Goal: Book appointment/travel/reservation

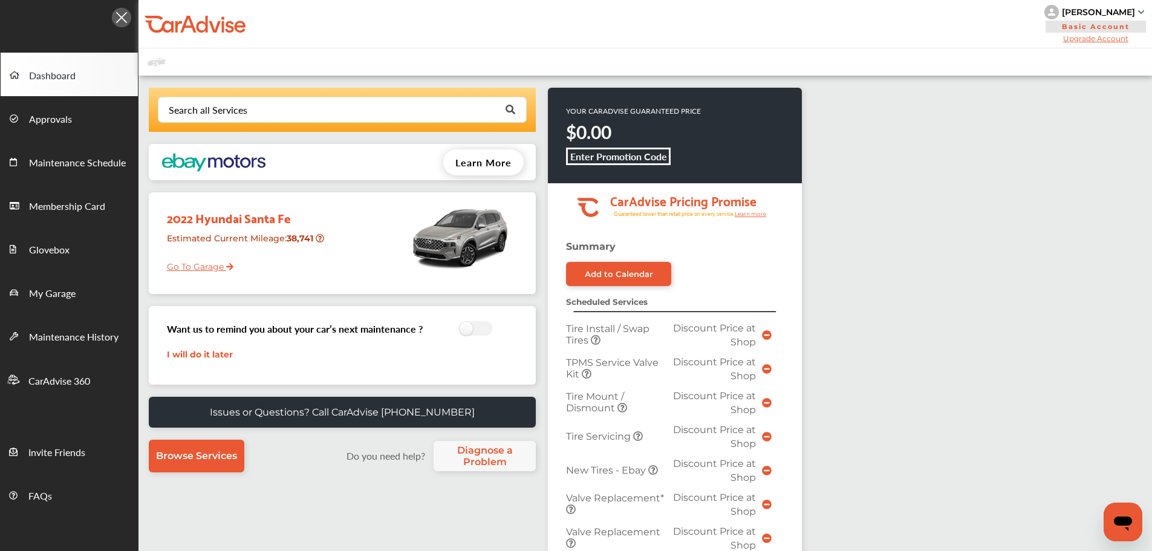
click at [197, 263] on link "Go To Garage" at bounding box center [196, 263] width 76 height 23
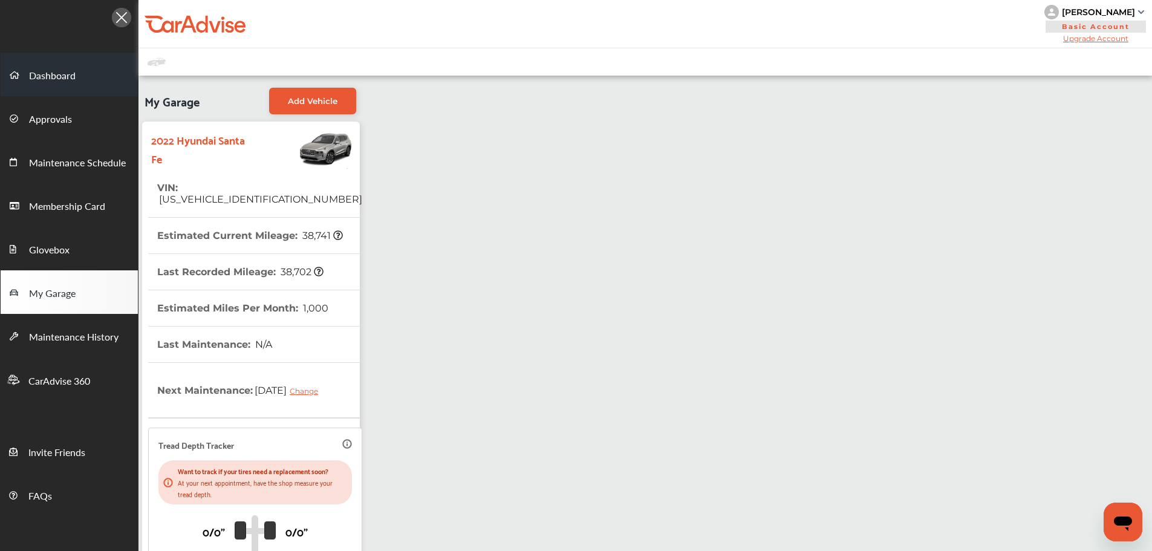
click at [65, 63] on link "Dashboard" at bounding box center [69, 75] width 137 height 44
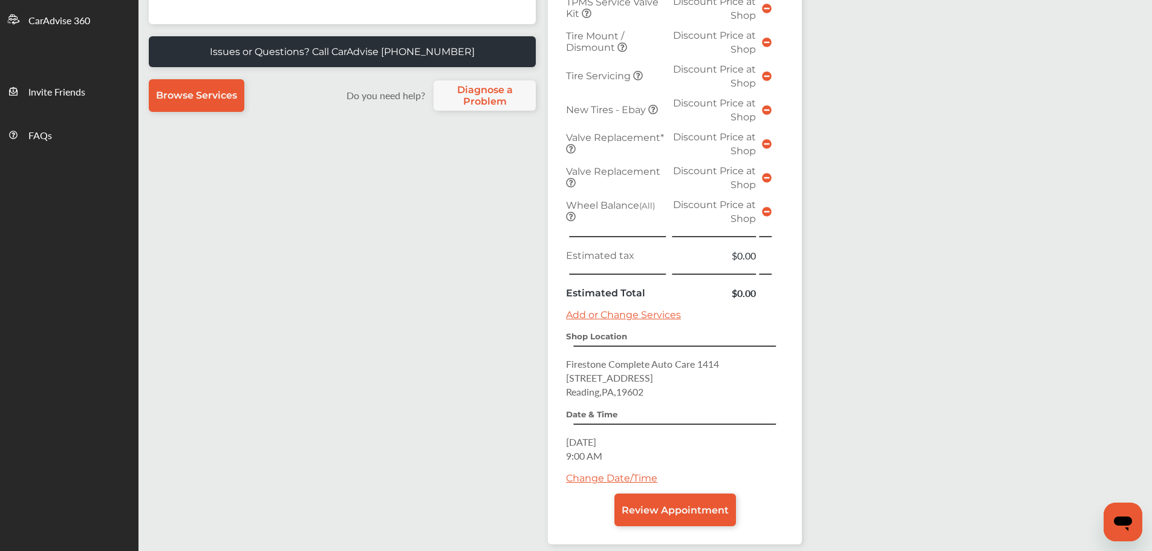
scroll to position [422, 0]
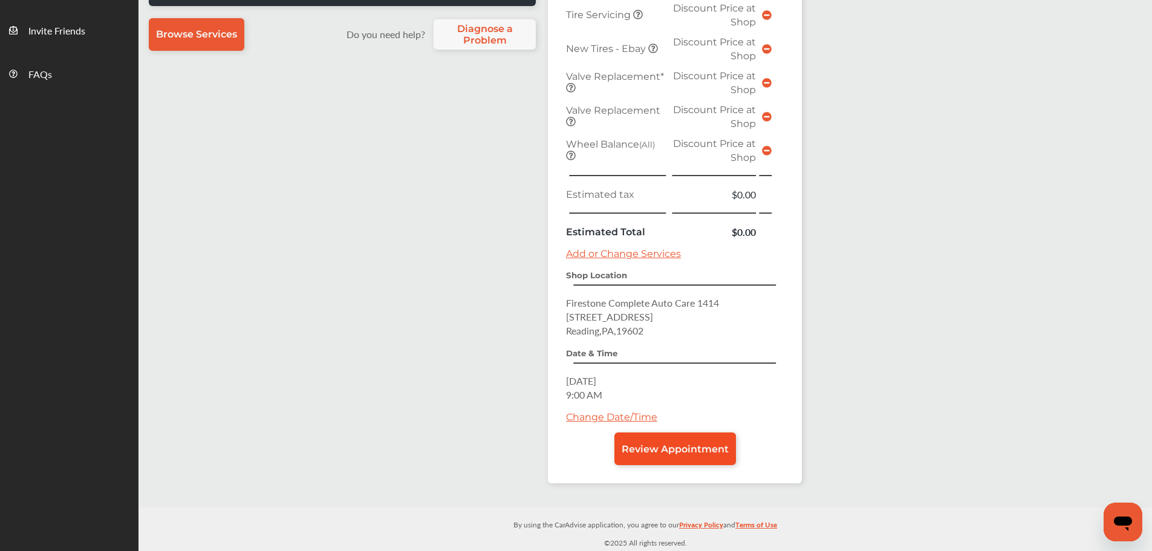
click at [654, 446] on span "Review Appointment" at bounding box center [675, 448] width 107 height 11
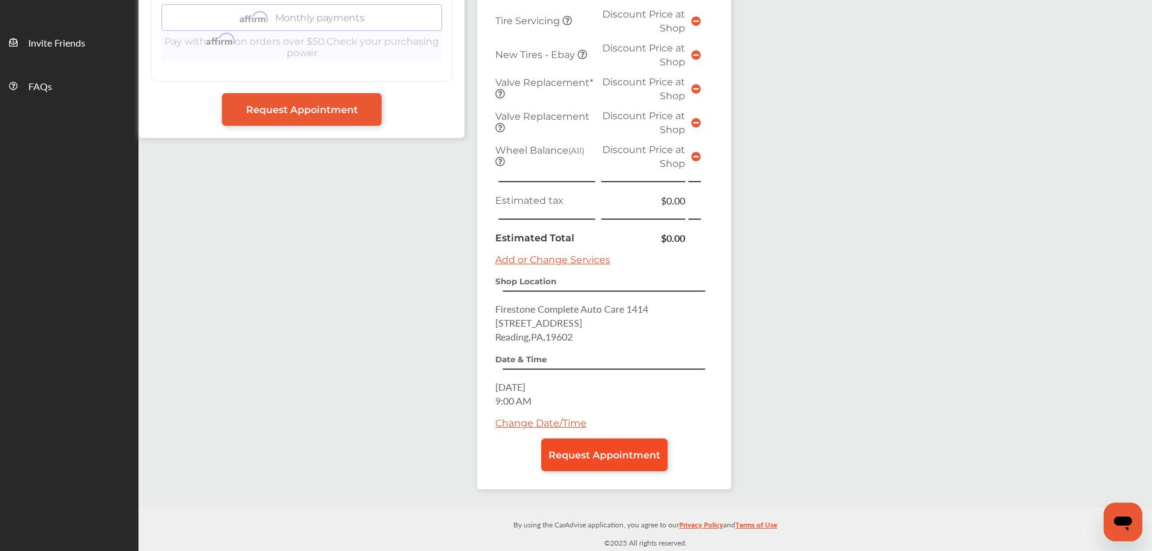
click at [618, 450] on span "Request Appointment" at bounding box center [604, 454] width 112 height 11
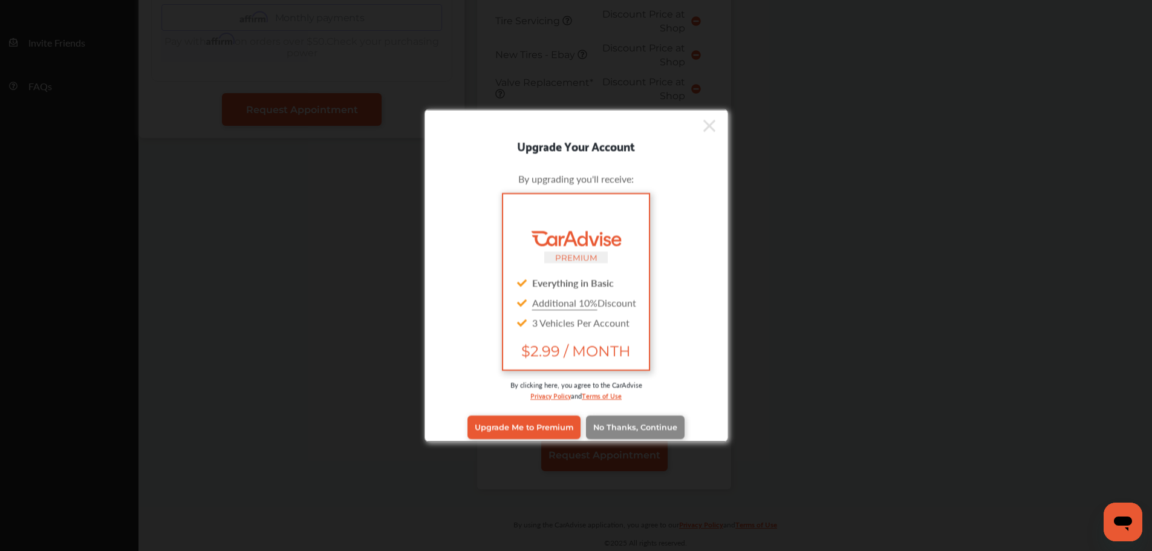
click at [626, 431] on span "No Thanks, Continue" at bounding box center [635, 427] width 84 height 9
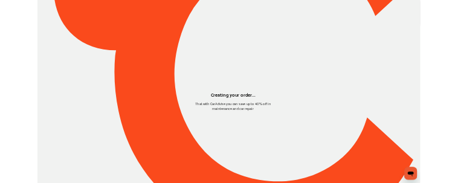
scroll to position [0, 0]
